Goal: Information Seeking & Learning: Learn about a topic

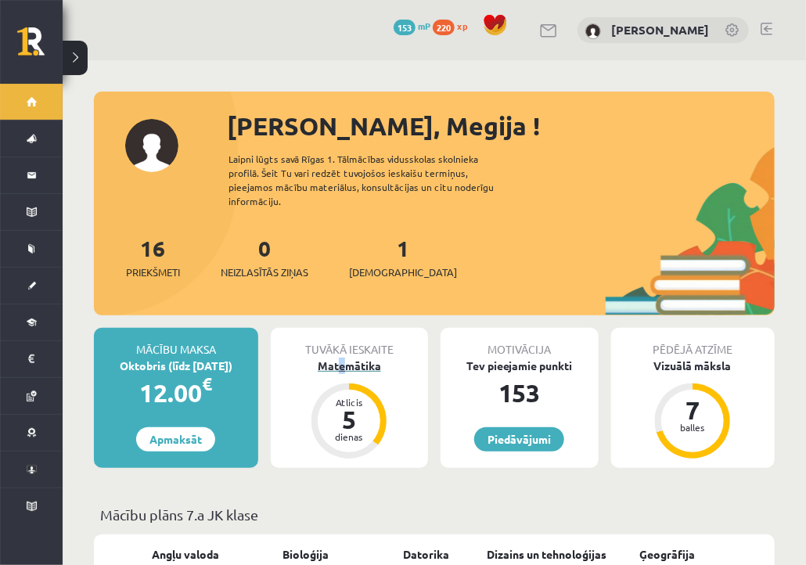
click at [344, 355] on div "Tuvākā ieskaite Matemātika Atlicis 5 dienas" at bounding box center [350, 398] width 158 height 140
click at [344, 358] on div "Matemātika" at bounding box center [350, 366] width 158 height 16
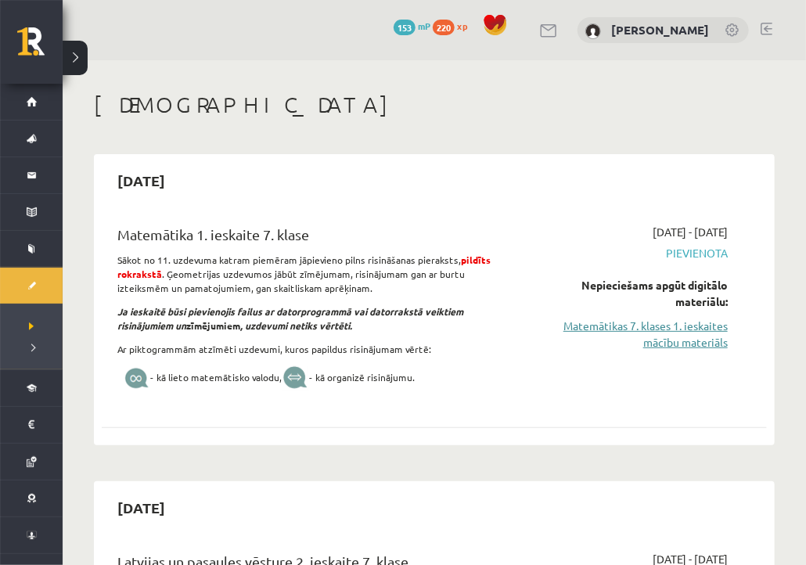
click at [660, 338] on link "Matemātikas 7. klases 1. ieskaites mācību materiāls" at bounding box center [634, 334] width 188 height 33
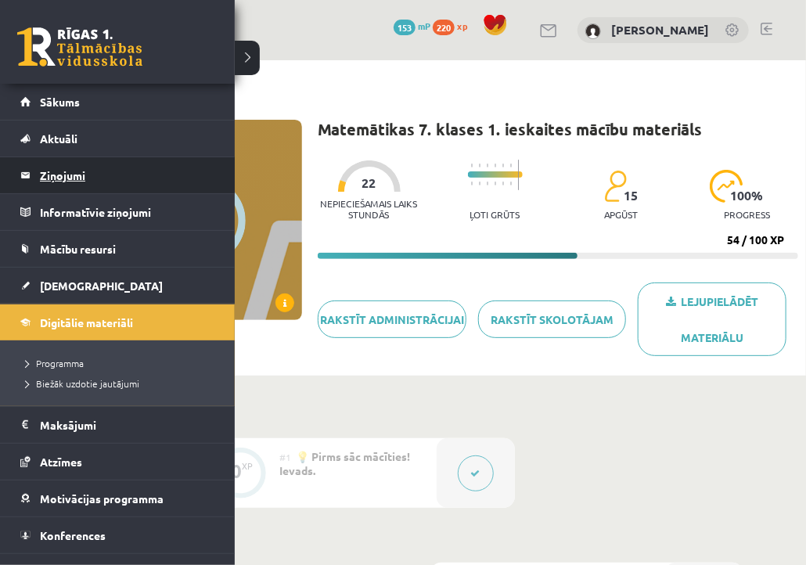
click at [60, 176] on legend "Ziņojumi 0" at bounding box center [127, 175] width 175 height 36
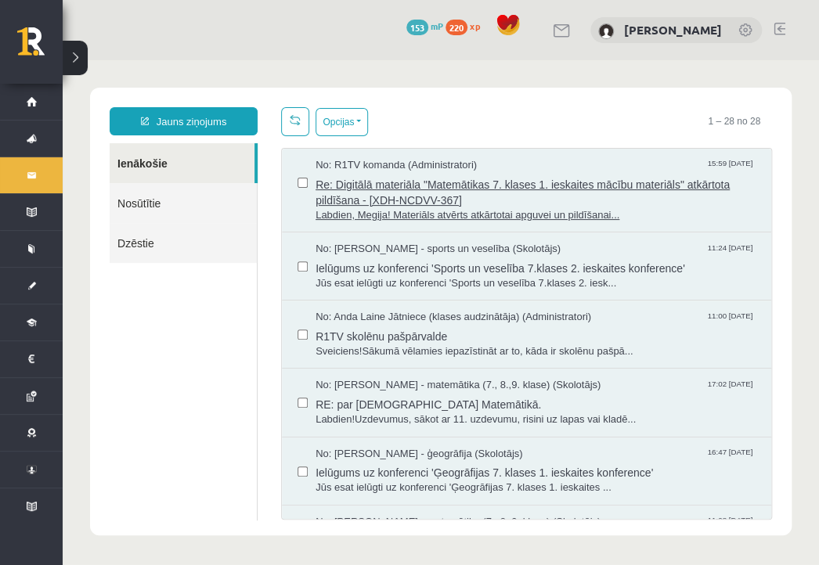
click at [437, 213] on span "Labdien, Megija! Materiāls atvērts atkārtotai apguvei un pildīšanai..." at bounding box center [535, 215] width 440 height 15
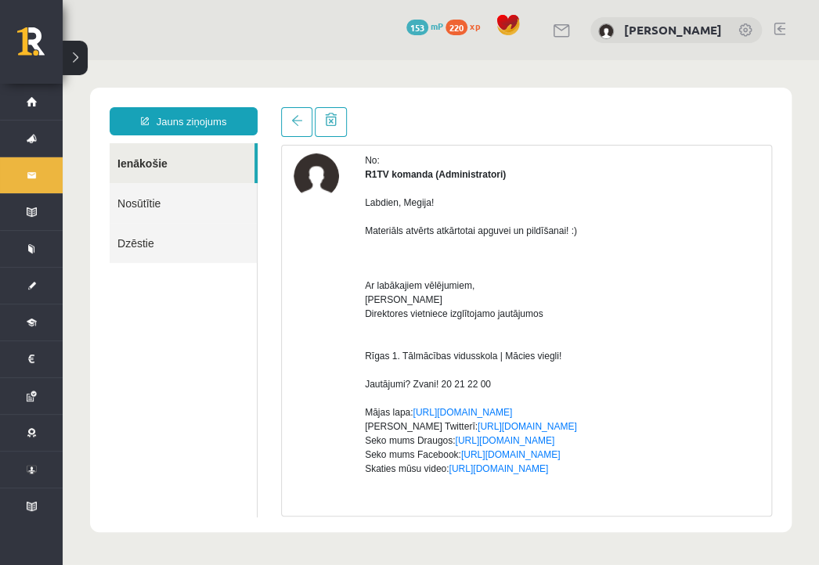
scroll to position [75, 0]
